Goal: Information Seeking & Learning: Learn about a topic

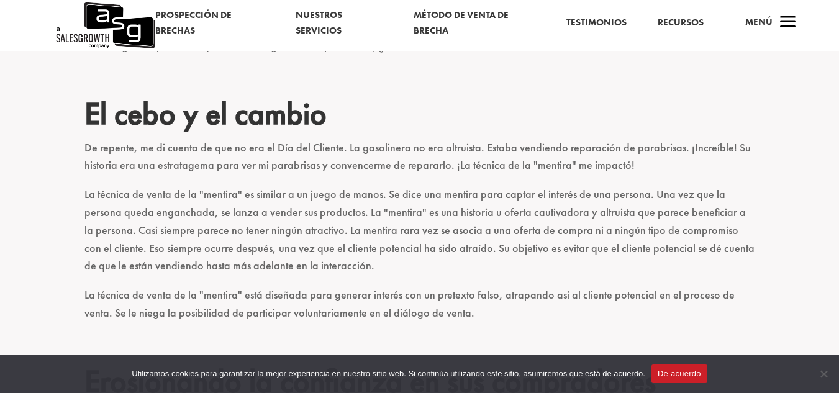
scroll to position [559, 0]
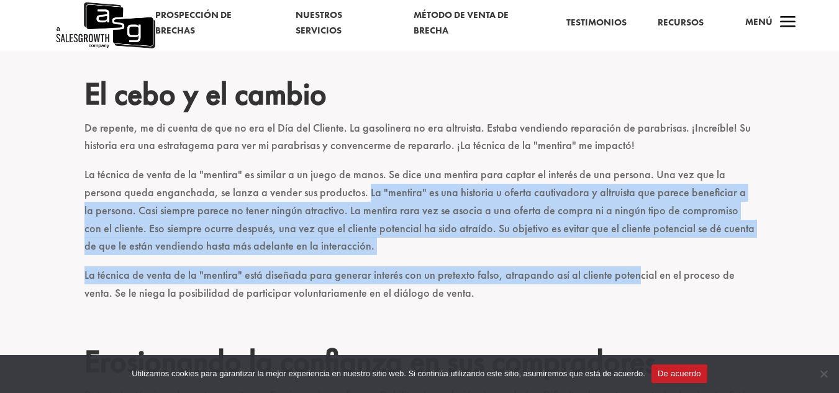
drag, startPoint x: 323, startPoint y: 196, endPoint x: 619, endPoint y: 272, distance: 305.2
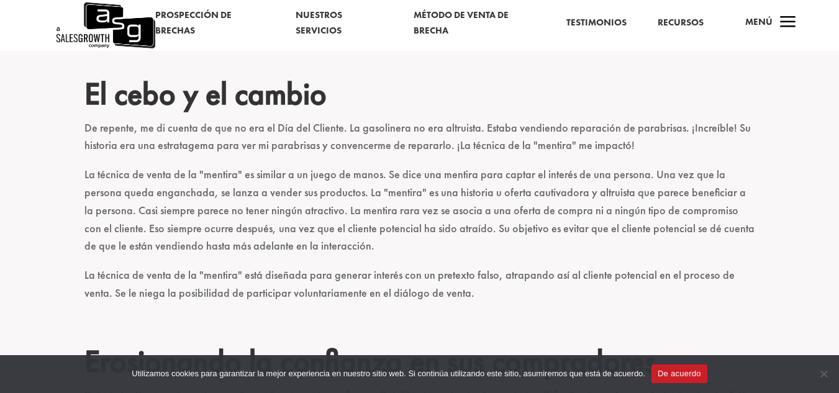
click at [210, 138] on font "De repente, me di cuenta de que no era el Día del Cliente. La gasolinera no era…" at bounding box center [417, 136] width 666 height 32
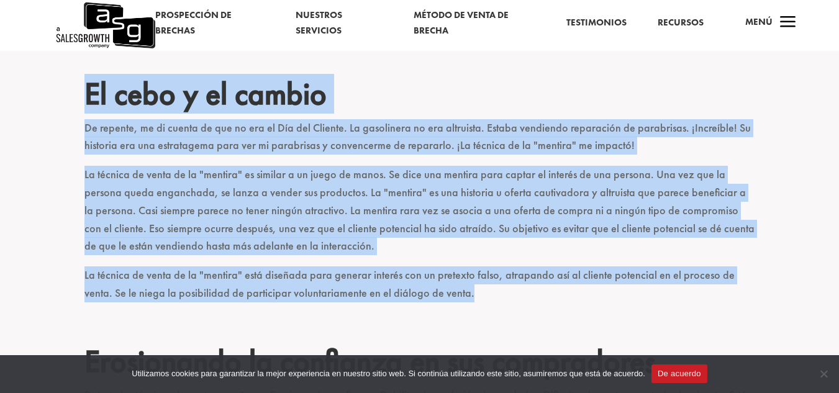
drag, startPoint x: 87, startPoint y: 89, endPoint x: 480, endPoint y: 292, distance: 442.0
copy div "Lo ipsu d si ametco Ad elitsed, do ei tempor in utl et dol ma Ali eni Adminim. …"
click at [541, 216] on font "La técnica de venta de la "mentira" es similar a un juego de manos. Se dice una…" at bounding box center [419, 210] width 670 height 86
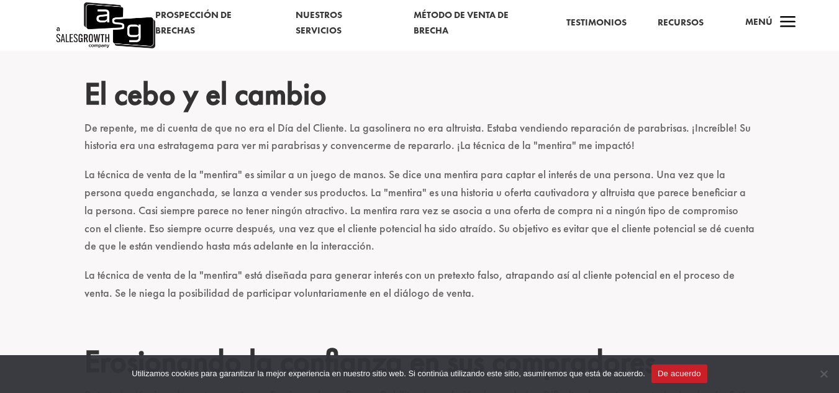
click at [677, 366] on button "De acuerdo" at bounding box center [679, 373] width 56 height 19
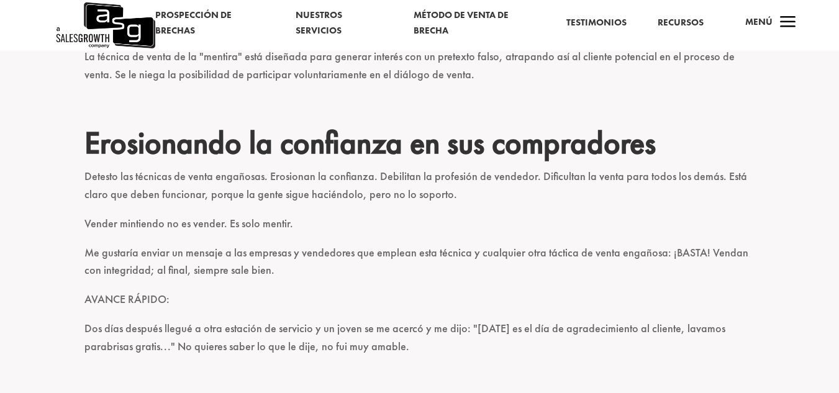
scroll to position [806, 0]
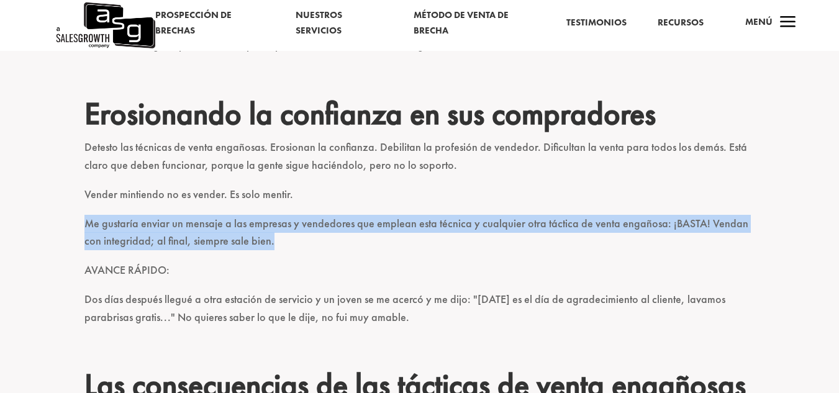
drag, startPoint x: 87, startPoint y: 225, endPoint x: 284, endPoint y: 244, distance: 197.7
click at [284, 244] on p "Me gustaría enviar un mensaje a las empresas y vendedores que emplean esta técn…" at bounding box center [419, 238] width 670 height 47
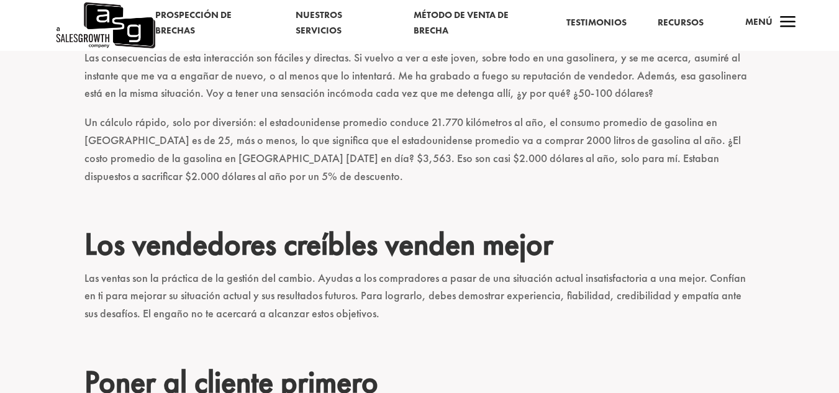
scroll to position [1241, 0]
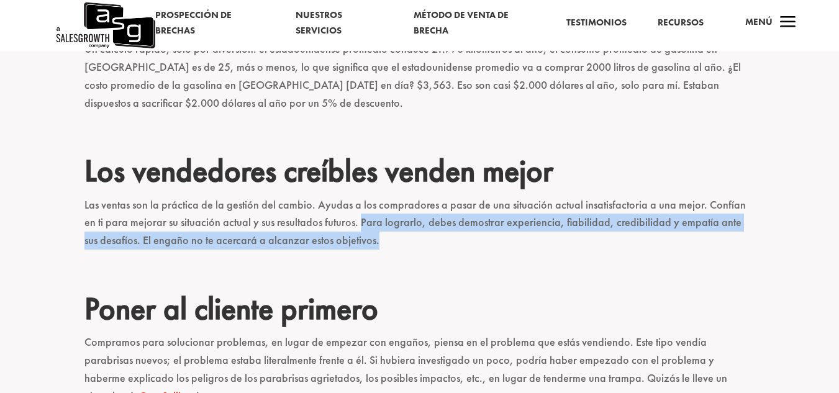
drag, startPoint x: 338, startPoint y: 225, endPoint x: 368, endPoint y: 247, distance: 37.4
click at [368, 247] on p "Las ventas son la práctica de la gestión del cambio. Ayudas a los compradores a…" at bounding box center [419, 228] width 670 height 65
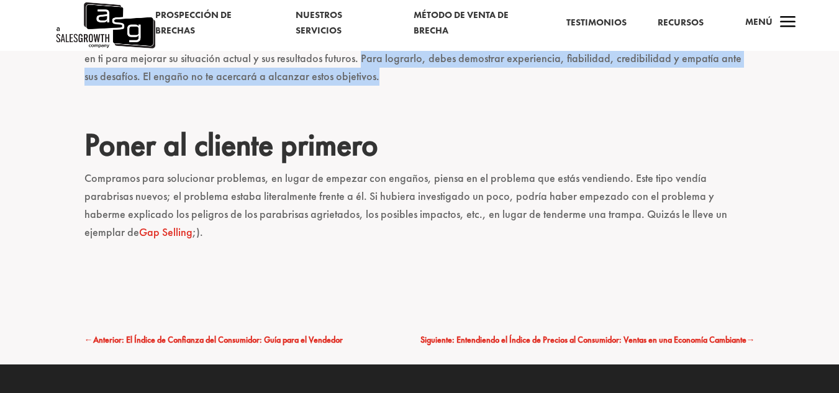
scroll to position [1427, 0]
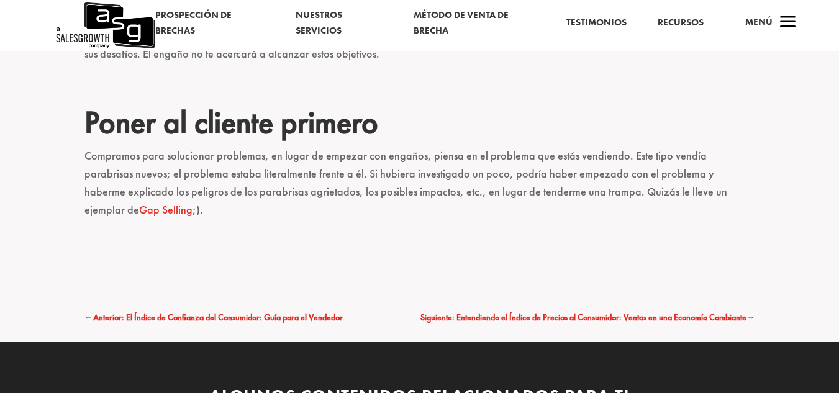
click at [86, 161] on font "Compramos para solucionar problemas, en lugar de empezar con engaños, piensa en…" at bounding box center [405, 182] width 643 height 68
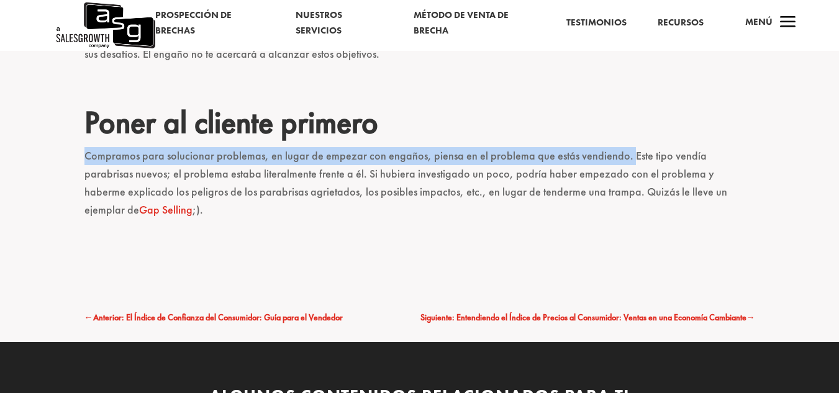
drag, startPoint x: 86, startPoint y: 154, endPoint x: 621, endPoint y: 156, distance: 534.5
click at [621, 156] on font "Compramos para solucionar problemas, en lugar de empezar con engaños, piensa en…" at bounding box center [405, 182] width 643 height 68
click at [192, 202] on font "Gap Selling" at bounding box center [165, 209] width 53 height 14
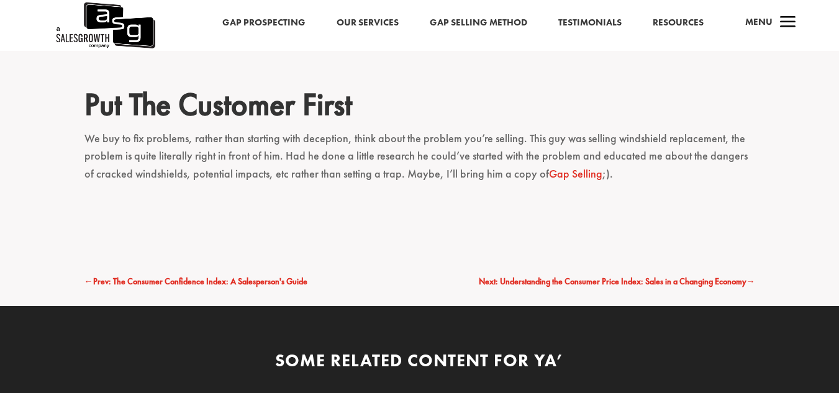
scroll to position [1411, 0]
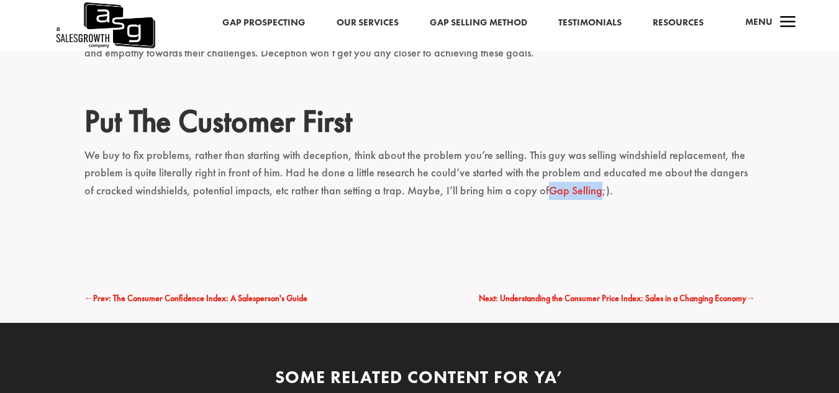
drag, startPoint x: 530, startPoint y: 192, endPoint x: 582, endPoint y: 196, distance: 52.9
click at [582, 196] on p "We buy to fix problems, rather than starting with deception, think about the pr…" at bounding box center [419, 179] width 670 height 65
copy p "Gap Selling"
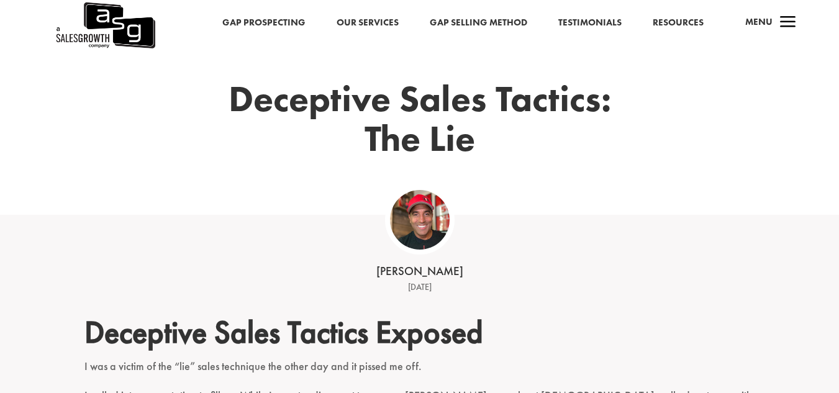
scroll to position [169, 0]
